Goal: Navigation & Orientation: Find specific page/section

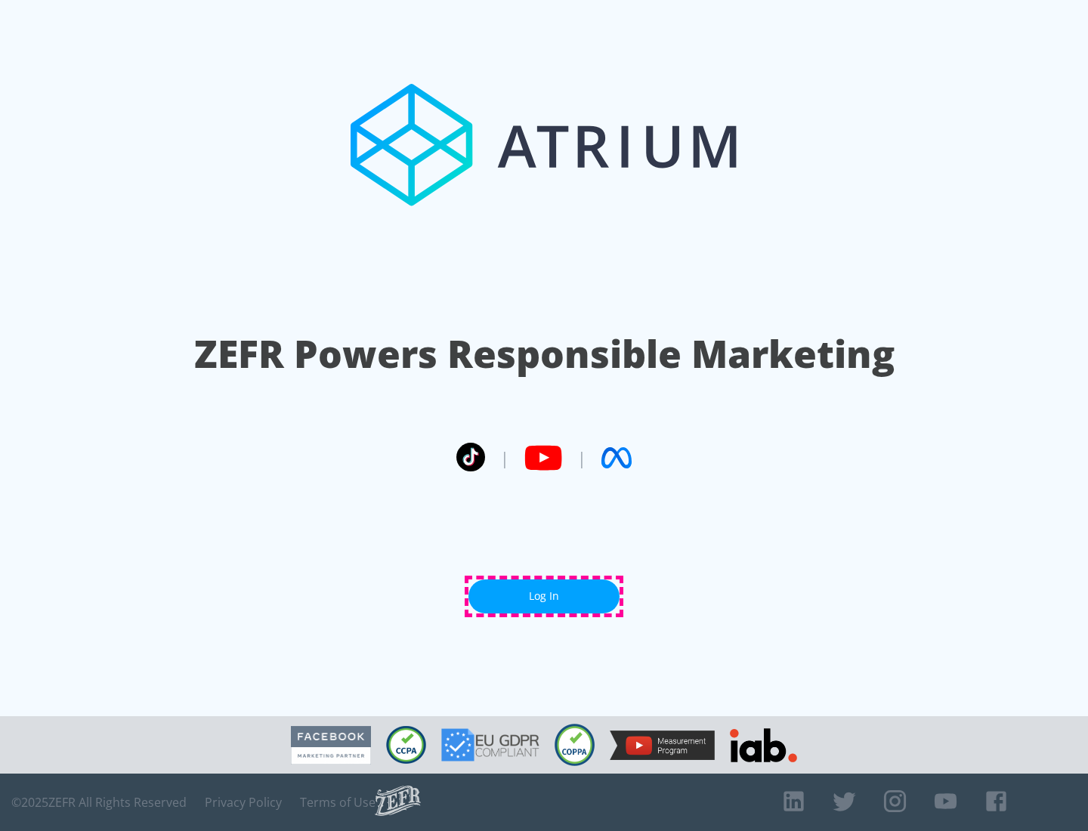
click at [544, 596] on link "Log In" at bounding box center [544, 597] width 151 height 34
